Goal: Task Accomplishment & Management: Use online tool/utility

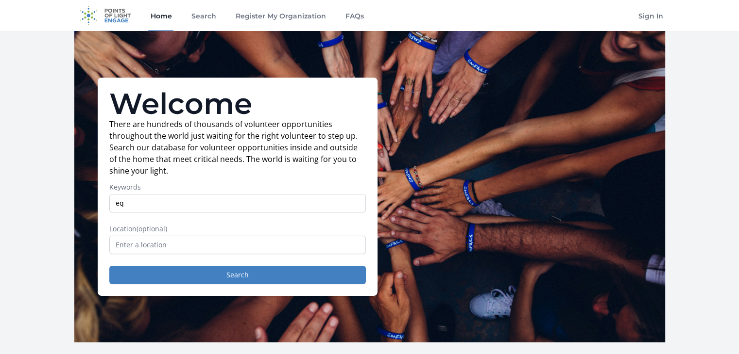
type input "e"
type input "democracy"
click at [193, 233] on label "Location (optional)" at bounding box center [237, 229] width 256 height 10
click at [182, 240] on input "text" at bounding box center [237, 245] width 256 height 18
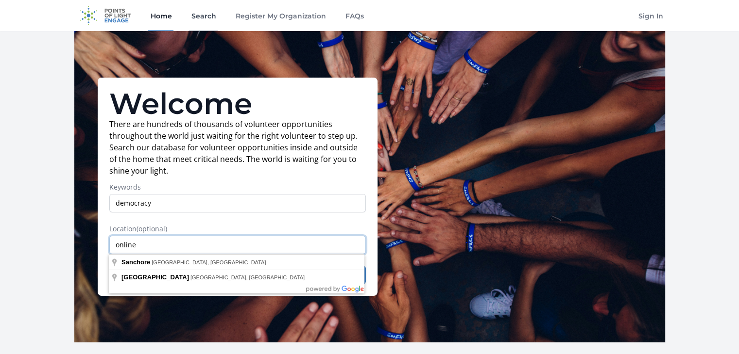
type input "online"
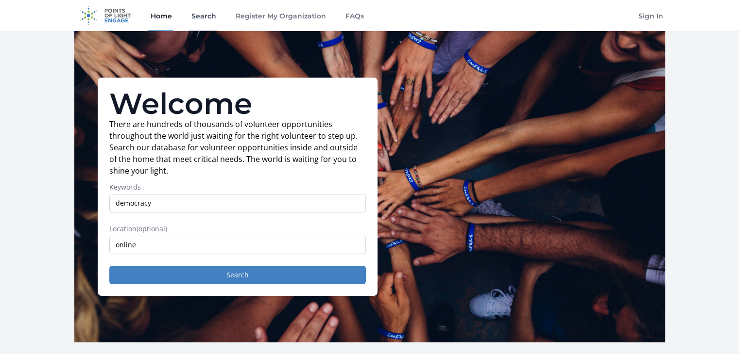
click at [206, 15] on link "Search" at bounding box center [203, 15] width 29 height 31
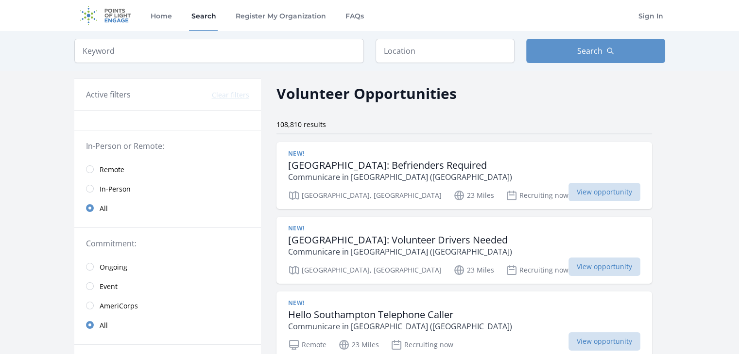
click at [92, 172] on link "Remote" at bounding box center [167, 169] width 186 height 19
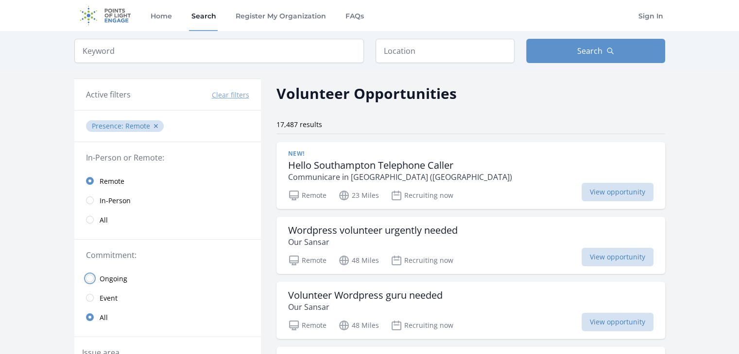
click at [89, 279] on input "radio" at bounding box center [90, 279] width 8 height 8
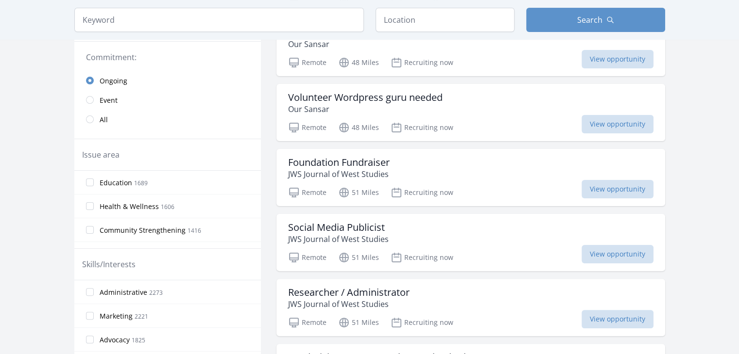
scroll to position [212, 0]
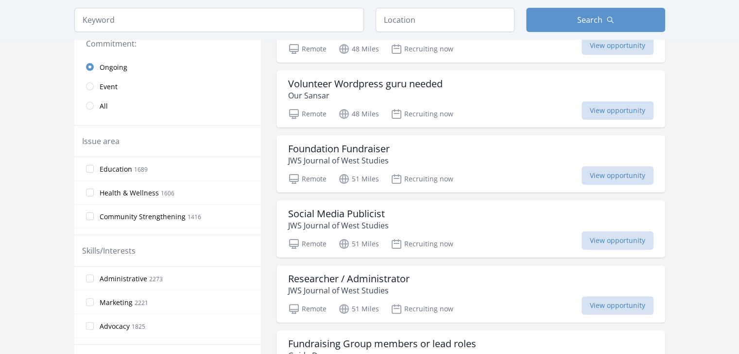
click at [88, 329] on label "Advocacy 1825" at bounding box center [167, 326] width 186 height 19
click at [88, 329] on input "Advocacy 1825" at bounding box center [90, 326] width 8 height 8
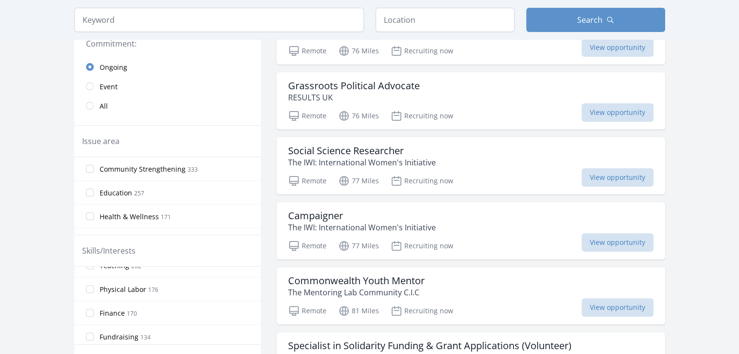
scroll to position [470, 0]
click at [92, 282] on input "Teaching 202" at bounding box center [90, 285] width 8 height 8
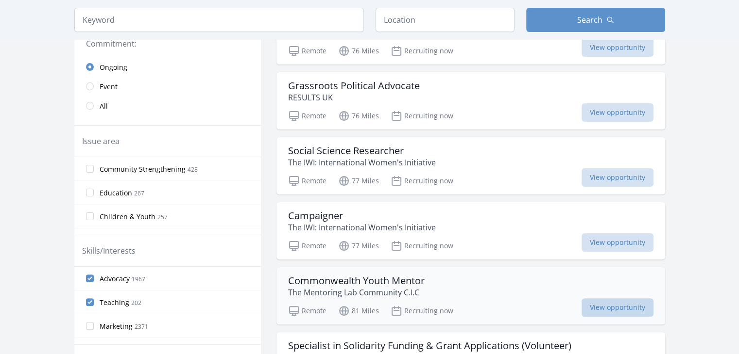
click at [607, 302] on span "View opportunity" at bounding box center [617, 308] width 72 height 18
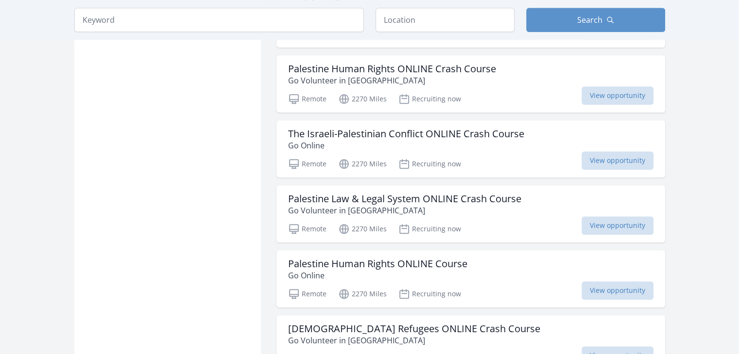
scroll to position [875, 0]
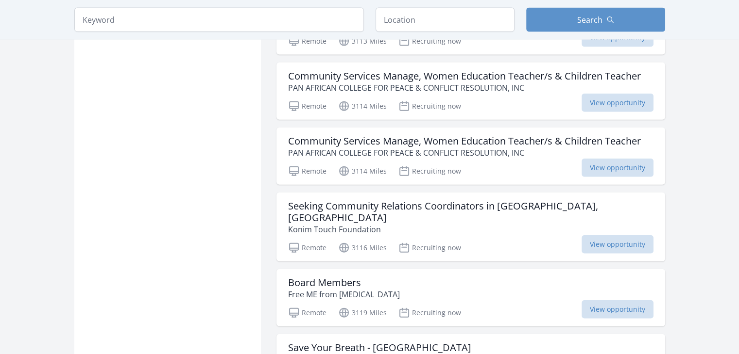
scroll to position [2224, 0]
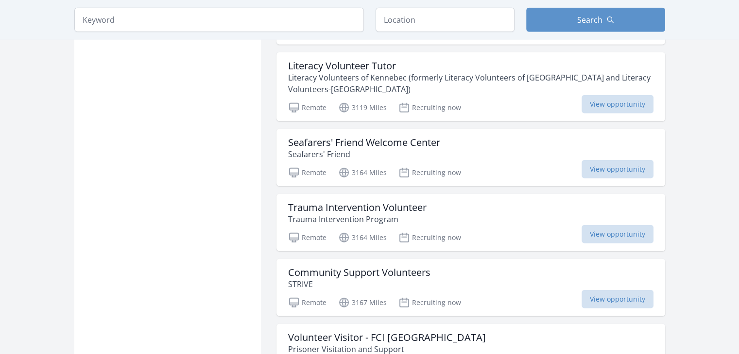
scroll to position [2626, 0]
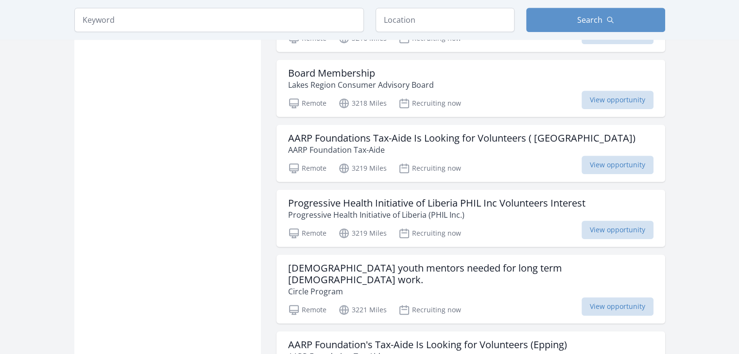
scroll to position [4199, 0]
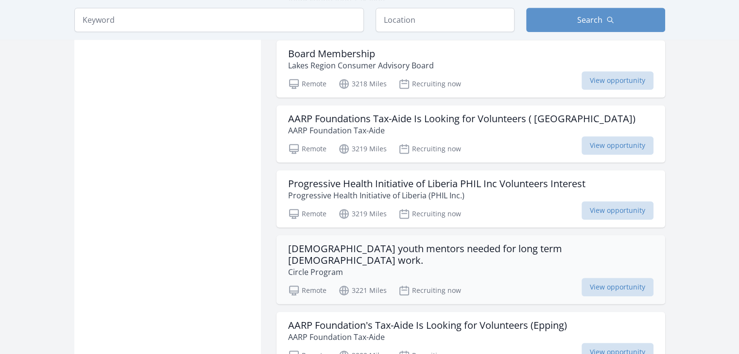
click at [421, 243] on h3 "[DEMOGRAPHIC_DATA] youth mentors needed for long term [DEMOGRAPHIC_DATA] work." at bounding box center [470, 254] width 365 height 23
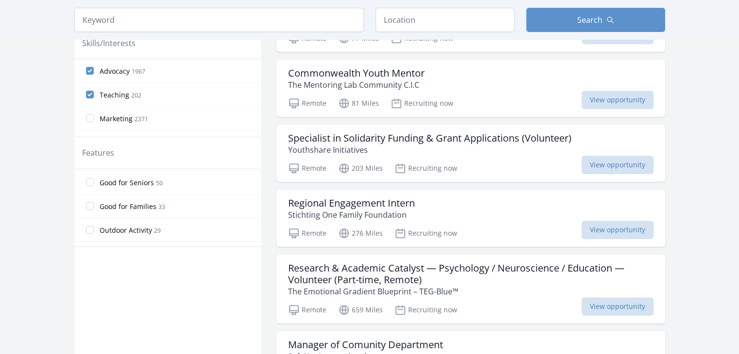
scroll to position [0, 0]
click at [160, 6] on div "Keyword Location Search" at bounding box center [370, 20] width 622 height 40
click at [129, 25] on input "search" at bounding box center [218, 20] width 289 height 24
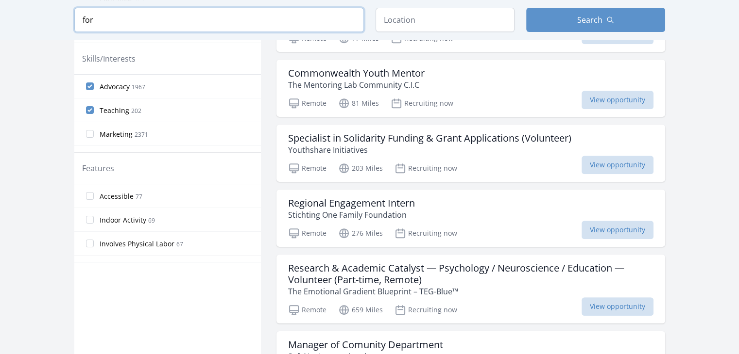
scroll to position [435, 0]
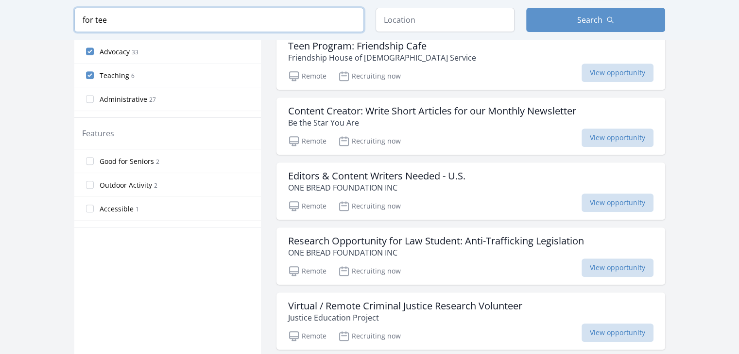
scroll to position [416, 0]
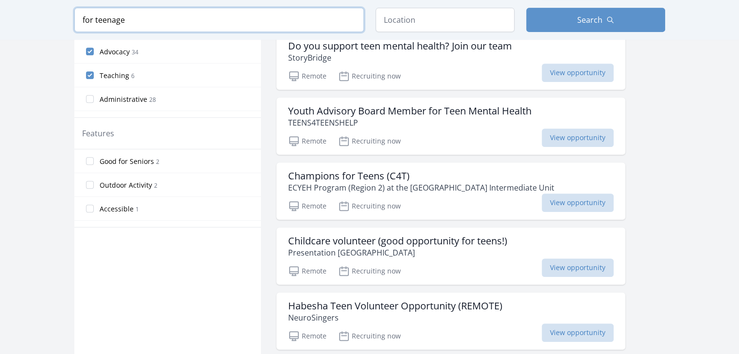
scroll to position [416, 0]
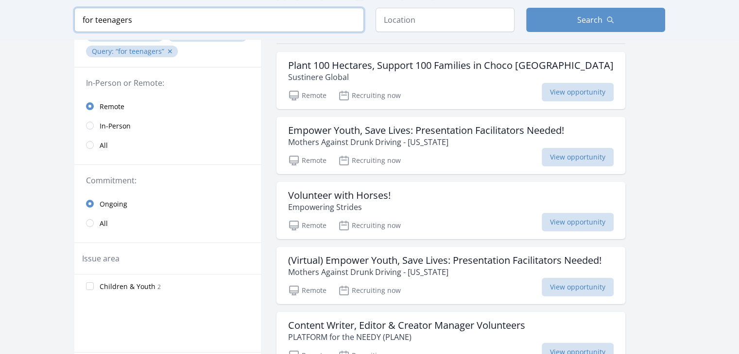
scroll to position [91, 0]
type input "for teenagers"
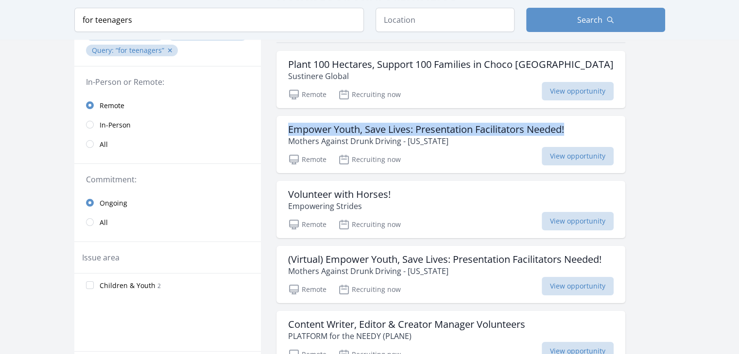
drag, startPoint x: 731, startPoint y: 103, endPoint x: 744, endPoint y: 123, distance: 23.2
click at [738, 123] on html "Home Search Register My Organization FAQs Sign In Home" at bounding box center [369, 324] width 739 height 830
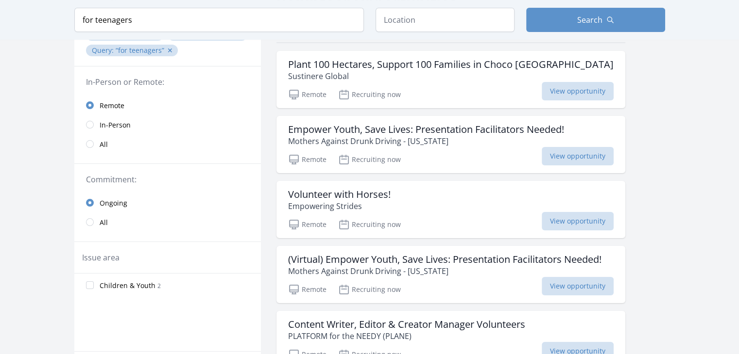
click at [689, 160] on main "Keyword for teenagers Location Search Active filters Clear filters : ✕" at bounding box center [369, 256] width 739 height 632
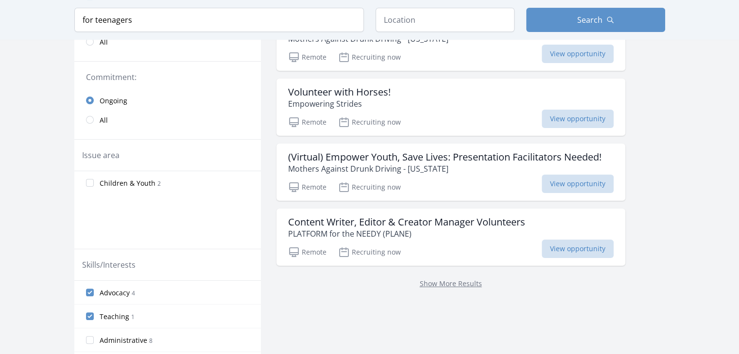
scroll to position [199, 0]
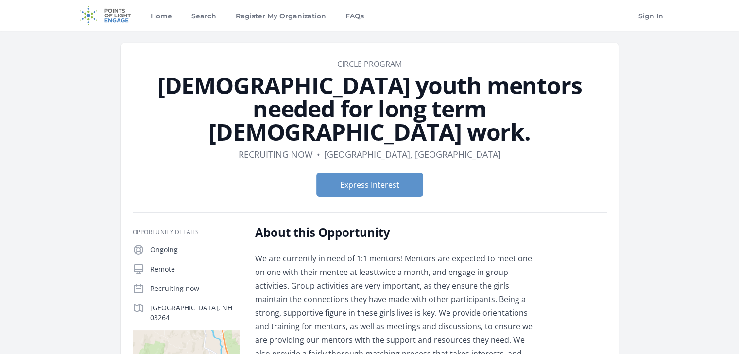
drag, startPoint x: 736, startPoint y: 74, endPoint x: 744, endPoint y: 96, distance: 23.2
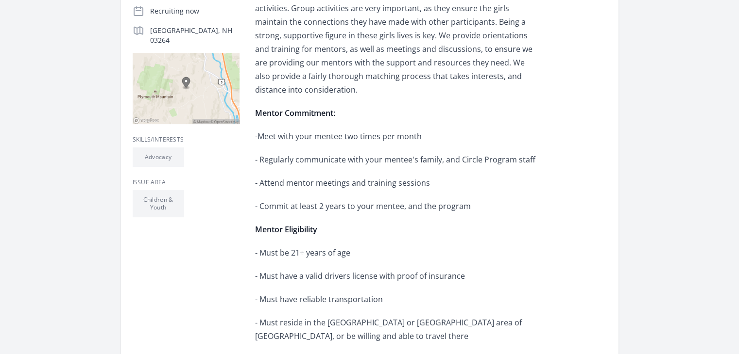
scroll to position [281, 0]
